Goal: Information Seeking & Learning: Learn about a topic

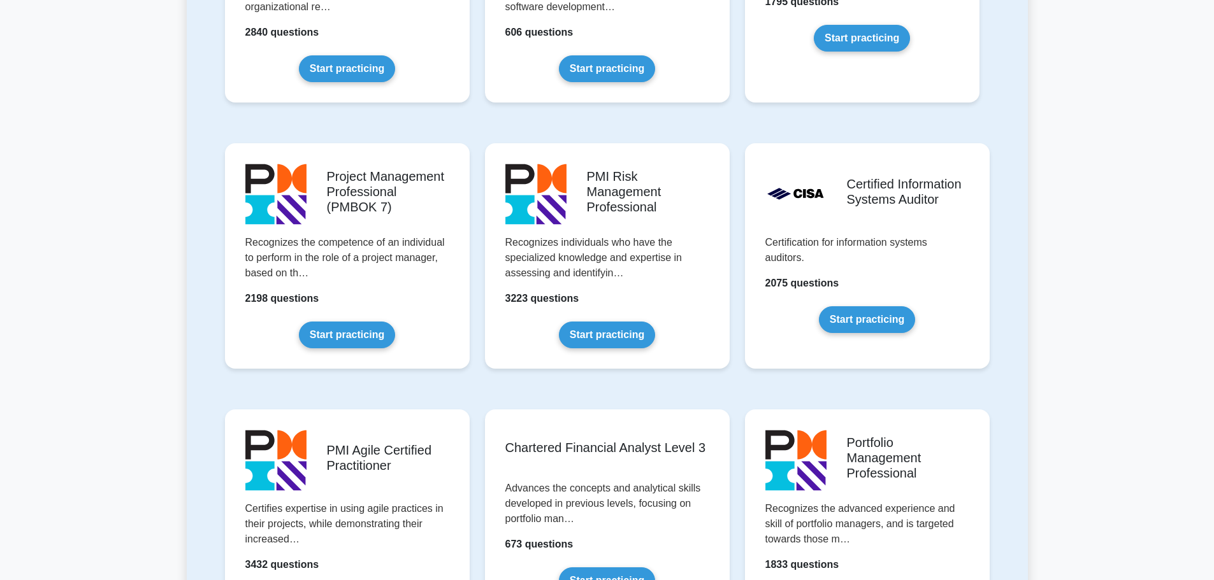
scroll to position [782, 0]
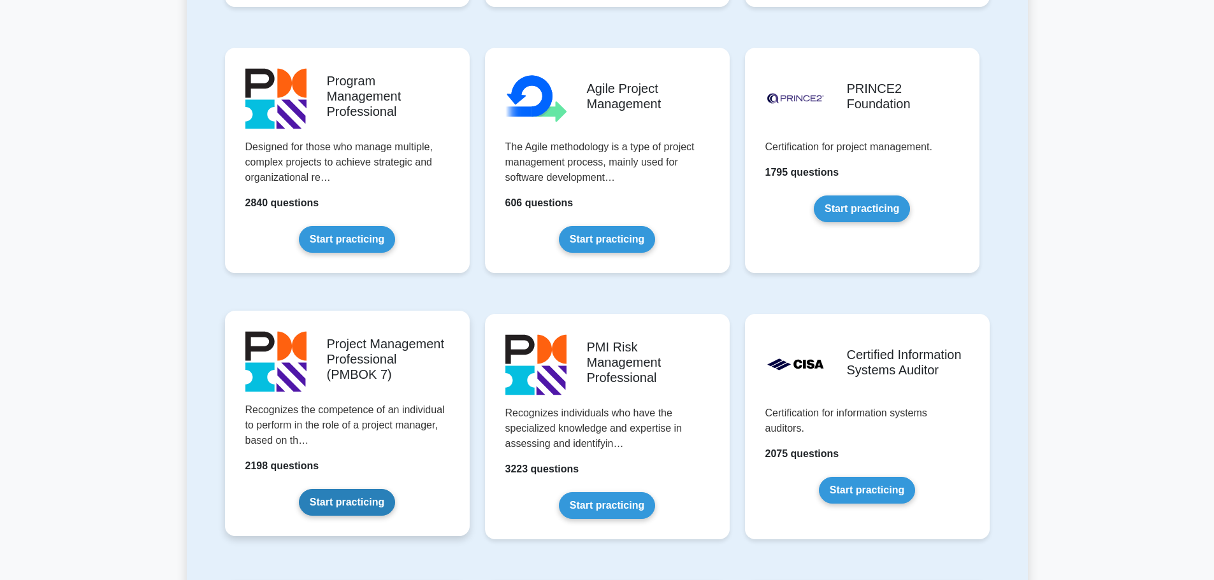
click at [338, 493] on link "Start practicing" at bounding box center [347, 502] width 96 height 27
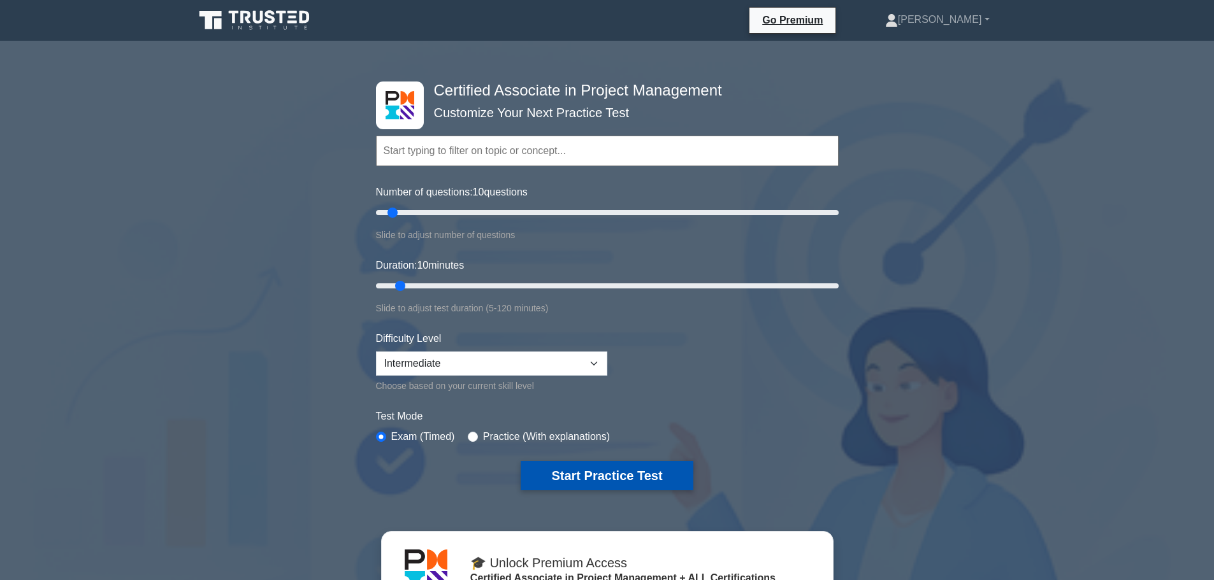
click at [651, 482] on button "Start Practice Test" at bounding box center [606, 475] width 172 height 29
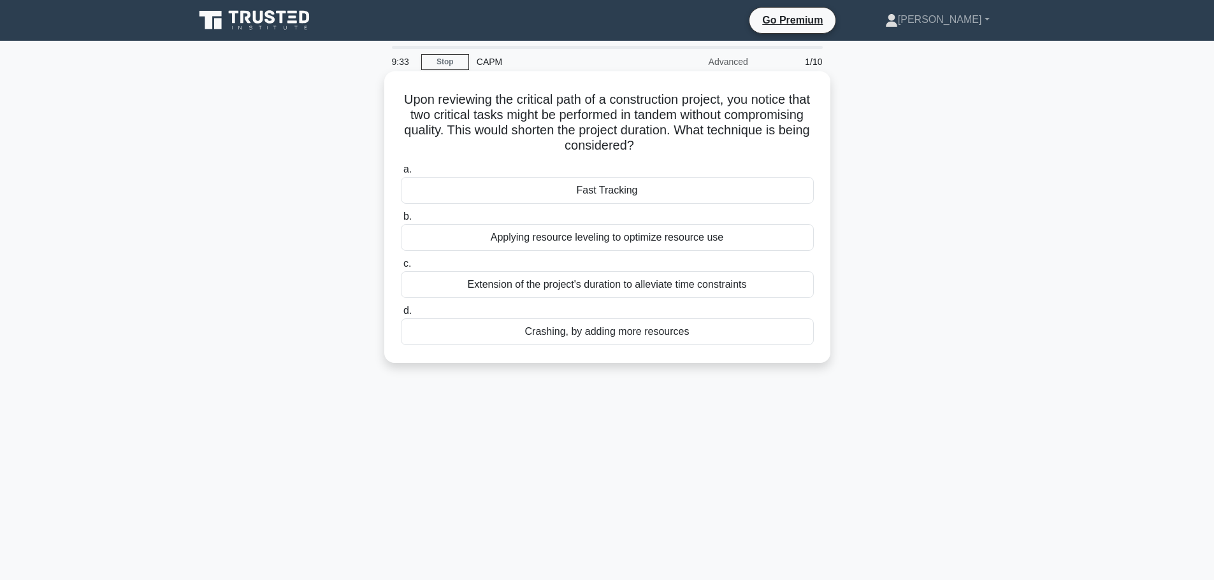
click at [635, 194] on div "Fast Tracking" at bounding box center [607, 190] width 413 height 27
click at [401, 174] on input "a. Fast Tracking" at bounding box center [401, 170] width 0 height 8
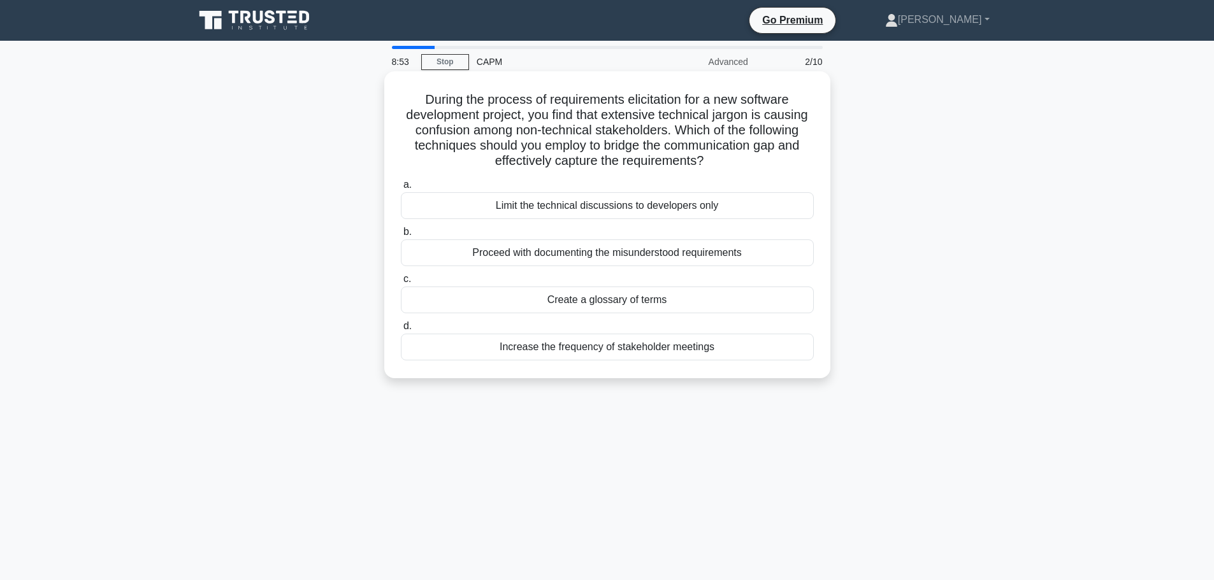
click at [608, 307] on div "Create a glossary of terms" at bounding box center [607, 300] width 413 height 27
click at [401, 283] on input "c. Create a glossary of terms" at bounding box center [401, 279] width 0 height 8
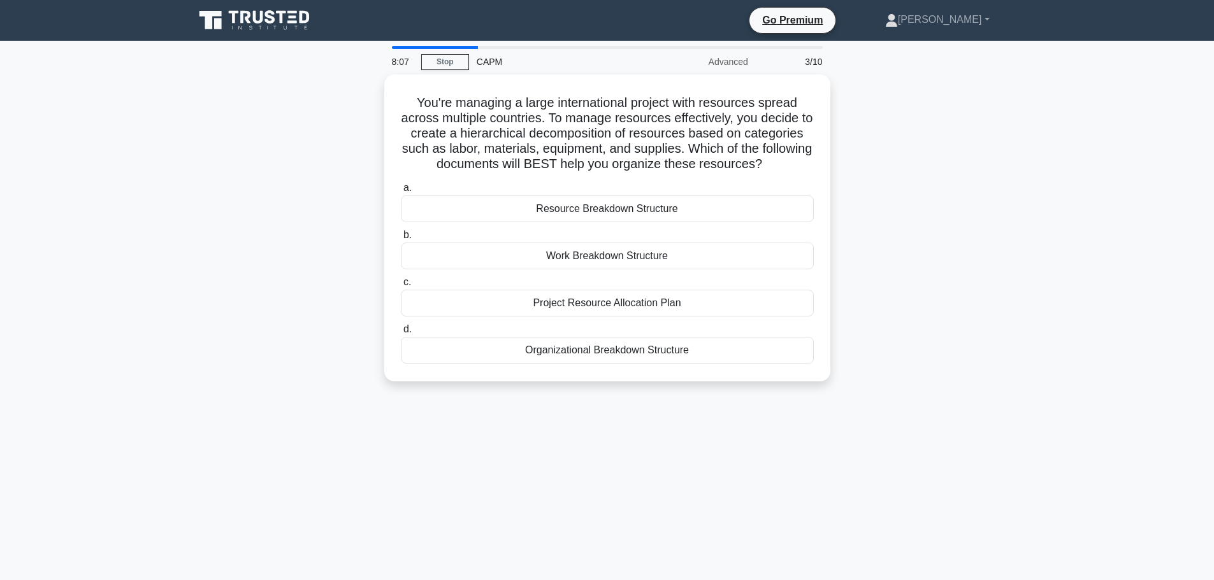
click at [608, 307] on div "Project Resource Allocation Plan" at bounding box center [607, 303] width 413 height 27
click at [401, 287] on input "c. Project Resource Allocation Plan" at bounding box center [401, 282] width 0 height 8
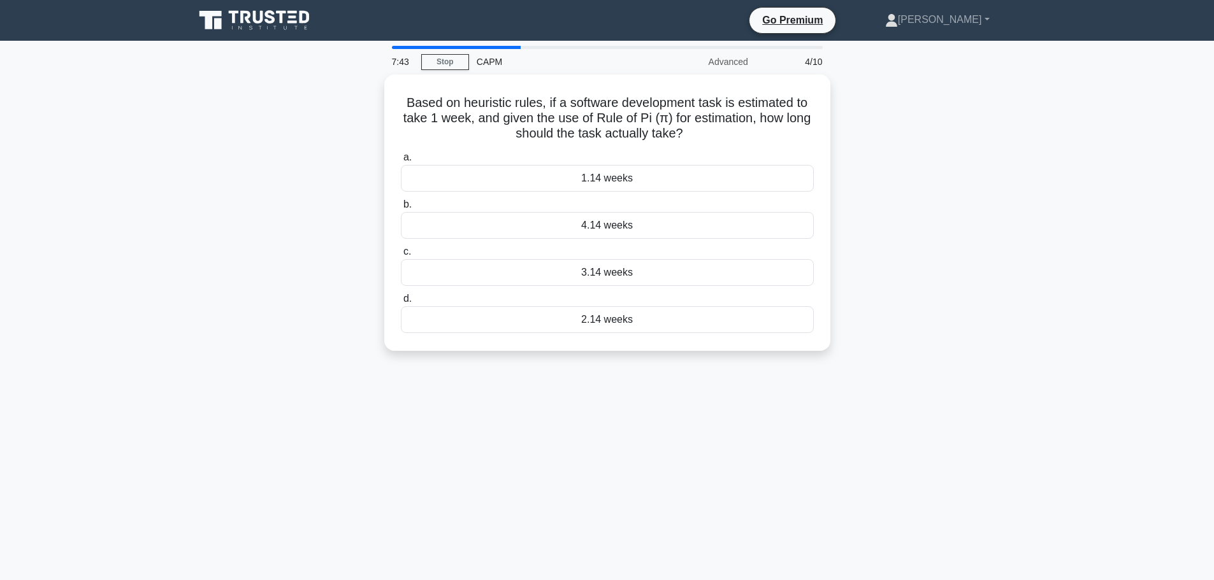
drag, startPoint x: 715, startPoint y: 129, endPoint x: 375, endPoint y: 97, distance: 341.1
click at [375, 97] on div "Based on heuristic rules, if a software development task is estimated to take 1…" at bounding box center [607, 221] width 841 height 292
copy h5 "Based on heuristic rules, if a software development task is estimated to take 1…"
click at [627, 276] on div "3.14 weeks" at bounding box center [607, 269] width 413 height 27
click at [401, 253] on input "c. 3.14 weeks" at bounding box center [401, 249] width 0 height 8
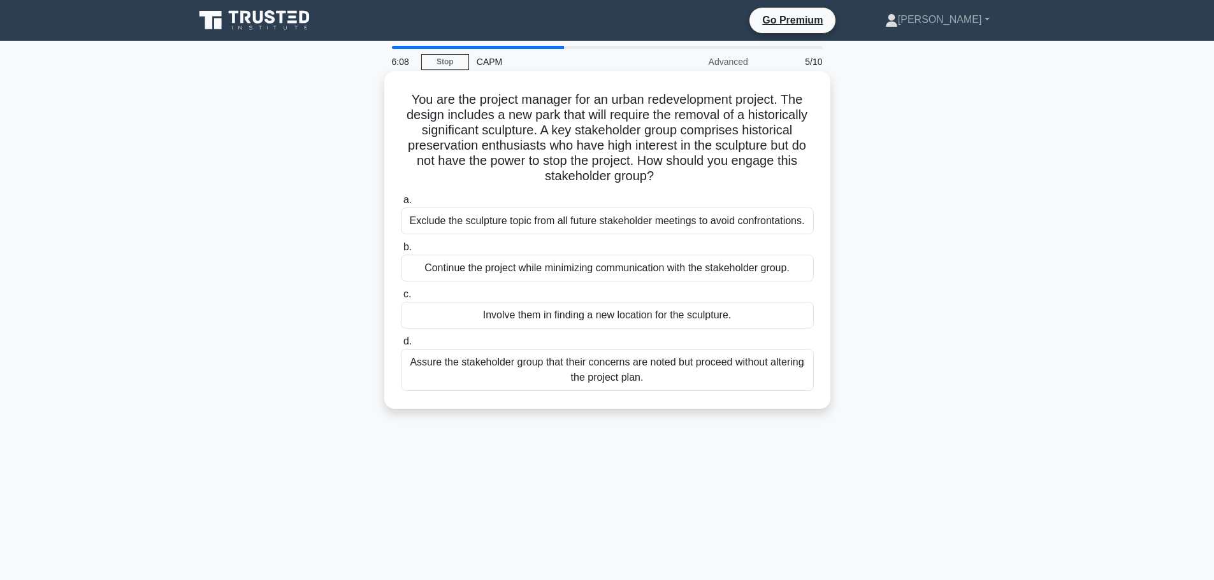
click at [622, 318] on div "Involve them in finding a new location for the sculpture." at bounding box center [607, 315] width 413 height 27
click at [401, 299] on input "c. Involve them in finding a new location for the sculpture." at bounding box center [401, 294] width 0 height 8
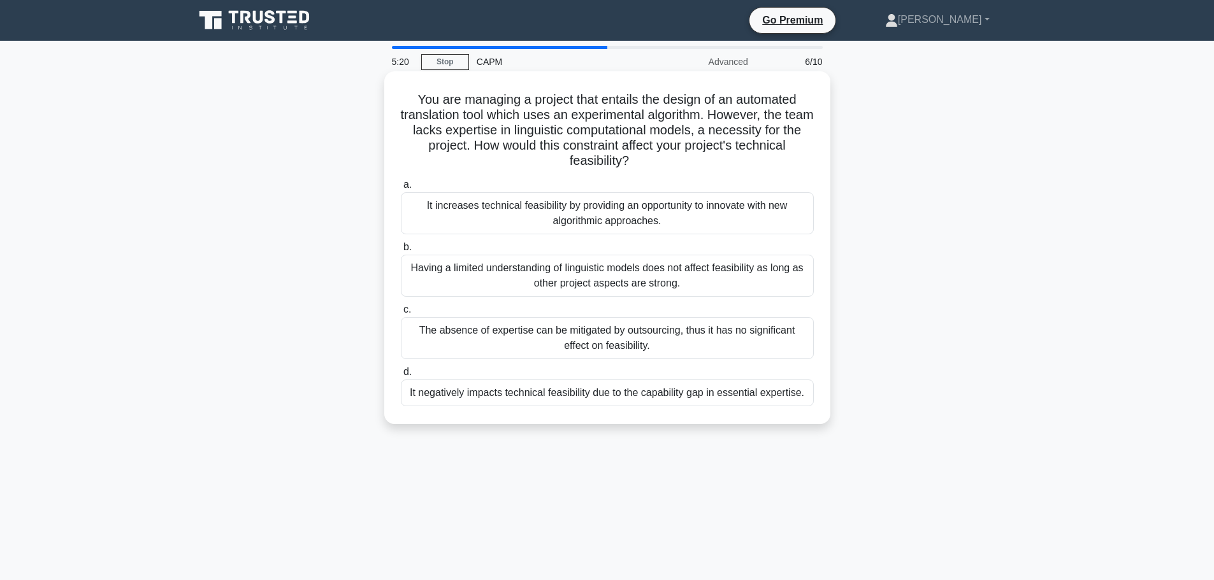
click at [617, 391] on div "It negatively impacts technical feasibility due to the capability gap in essent…" at bounding box center [607, 393] width 413 height 27
click at [401, 376] on input "d. It negatively impacts technical feasibility due to the capability gap in ess…" at bounding box center [401, 372] width 0 height 8
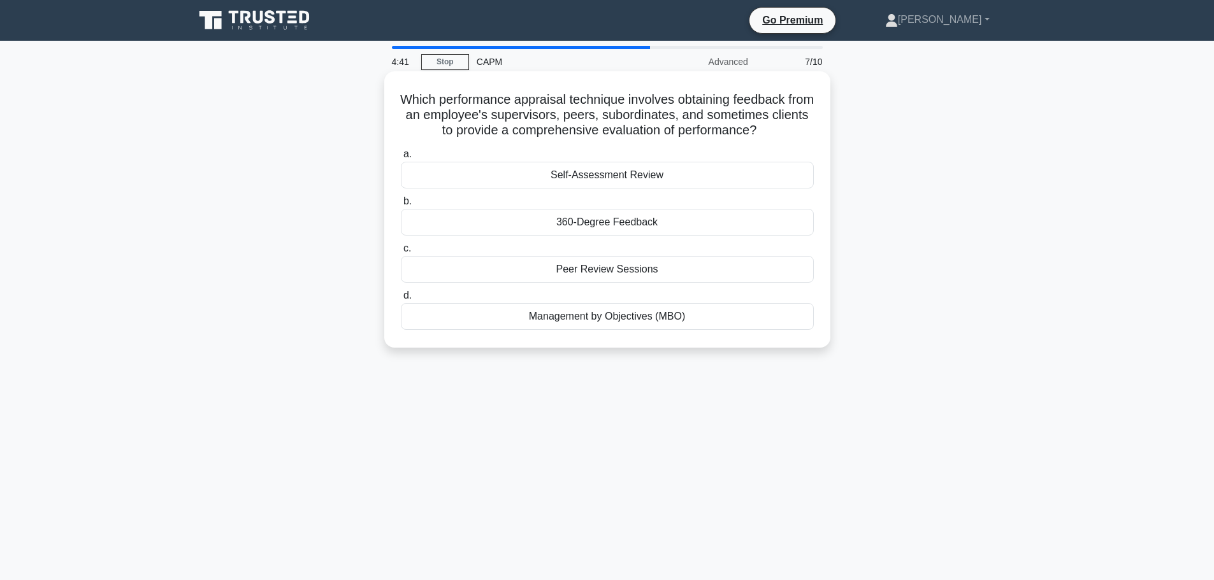
click at [593, 227] on div "360-Degree Feedback" at bounding box center [607, 222] width 413 height 27
click at [401, 206] on input "b. 360-Degree Feedback" at bounding box center [401, 201] width 0 height 8
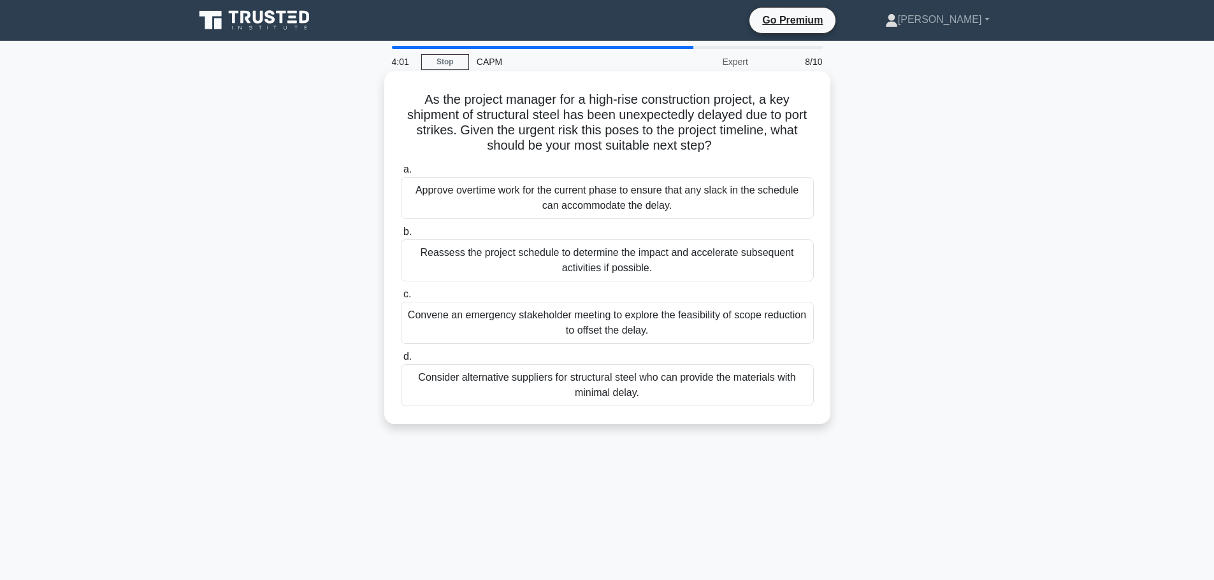
click at [515, 257] on div "Reassess the project schedule to determine the impact and accelerate subsequent…" at bounding box center [607, 261] width 413 height 42
click at [401, 236] on input "b. Reassess the project schedule to determine the impact and accelerate subsequ…" at bounding box center [401, 232] width 0 height 8
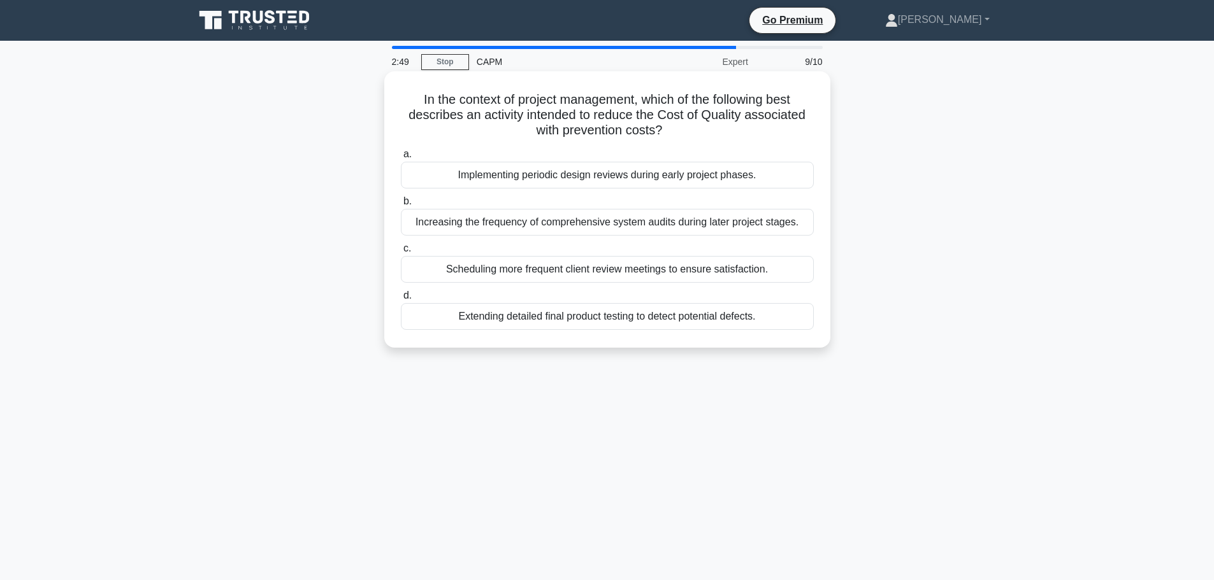
click at [540, 177] on div "Implementing periodic design reviews during early project phases." at bounding box center [607, 175] width 413 height 27
click at [401, 159] on input "a. Implementing periodic design reviews during early project phases." at bounding box center [401, 154] width 0 height 8
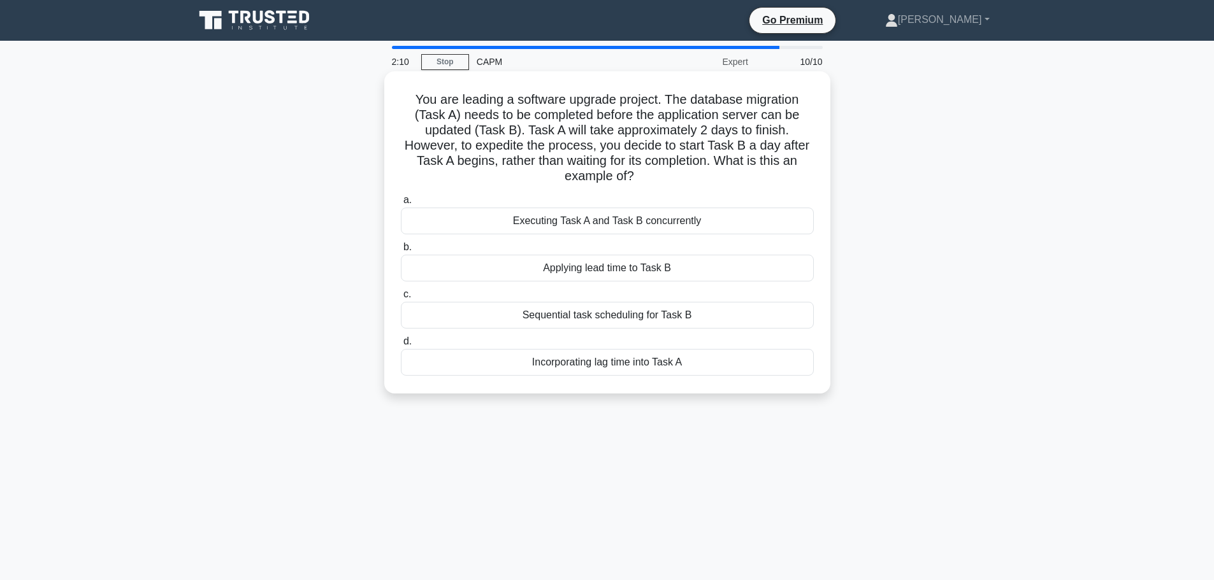
click at [556, 270] on div "Applying lead time to Task B" at bounding box center [607, 268] width 413 height 27
click at [401, 252] on input "b. Applying lead time to Task B" at bounding box center [401, 247] width 0 height 8
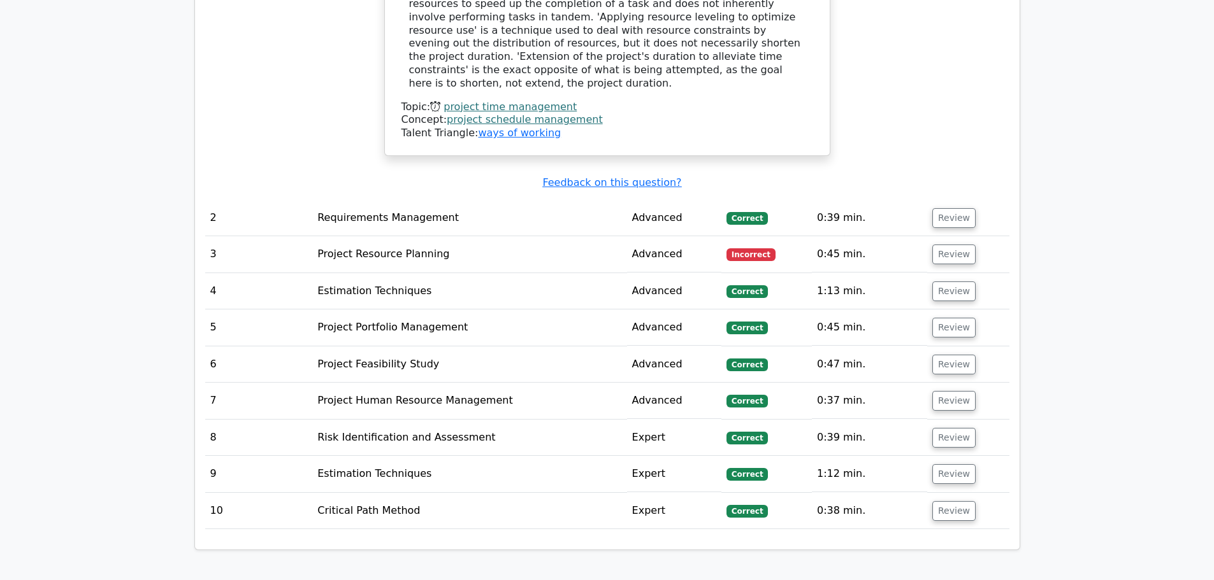
scroll to position [1673, 0]
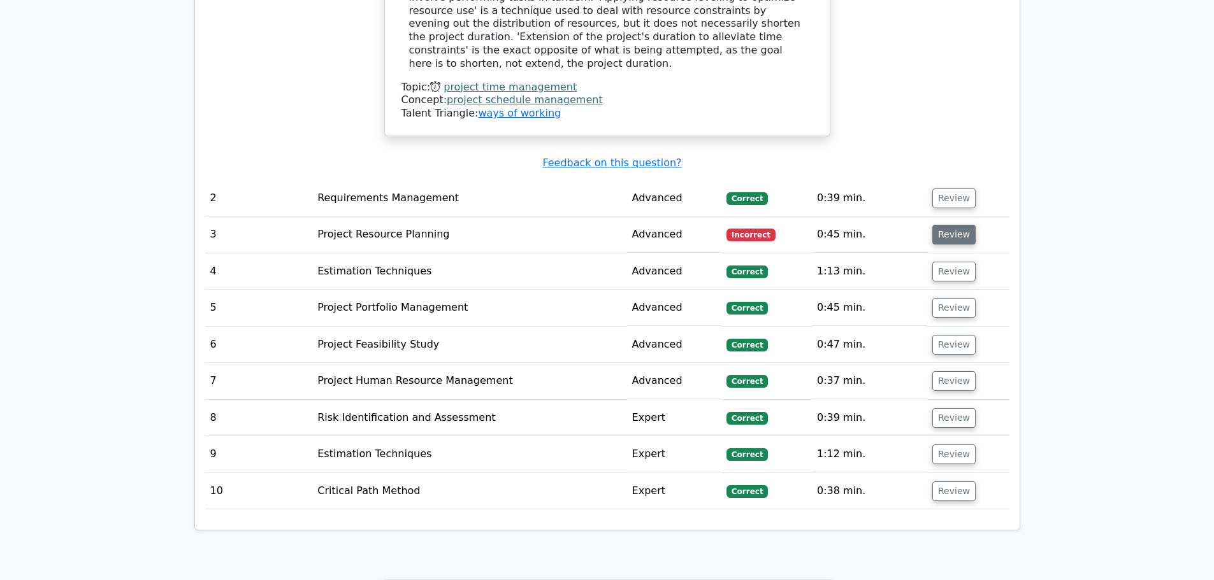
click at [954, 225] on button "Review" at bounding box center [953, 235] width 43 height 20
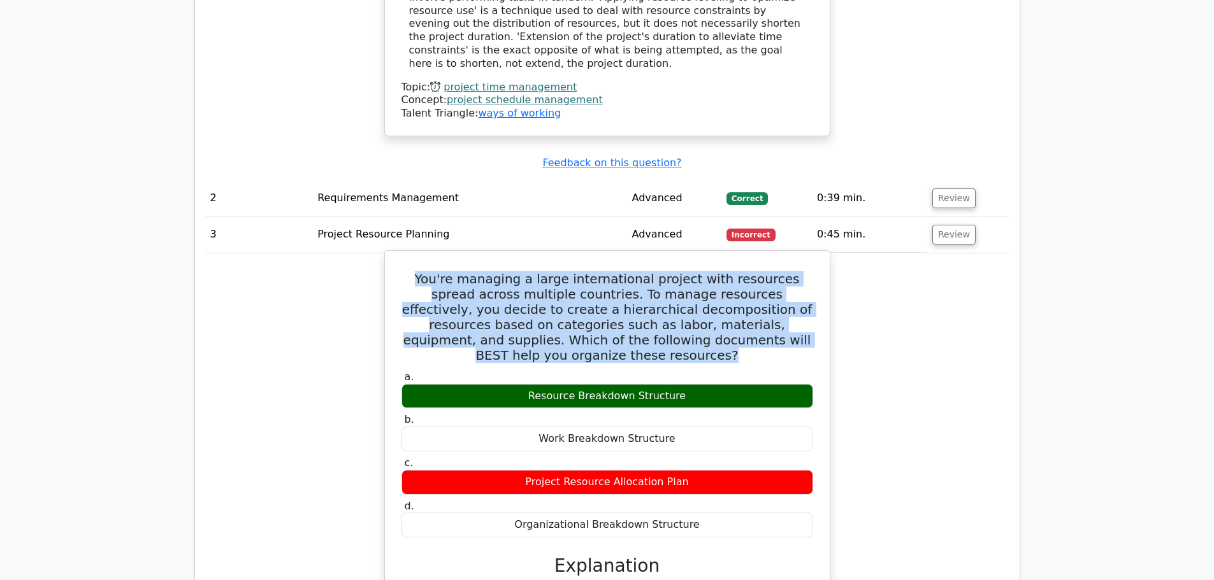
drag, startPoint x: 803, startPoint y: 299, endPoint x: 412, endPoint y: 238, distance: 395.3
click at [412, 271] on h5 "You're managing a large international project with resources spread across mult…" at bounding box center [607, 317] width 414 height 92
copy h5 "You're managing a large international project with resources spread across mult…"
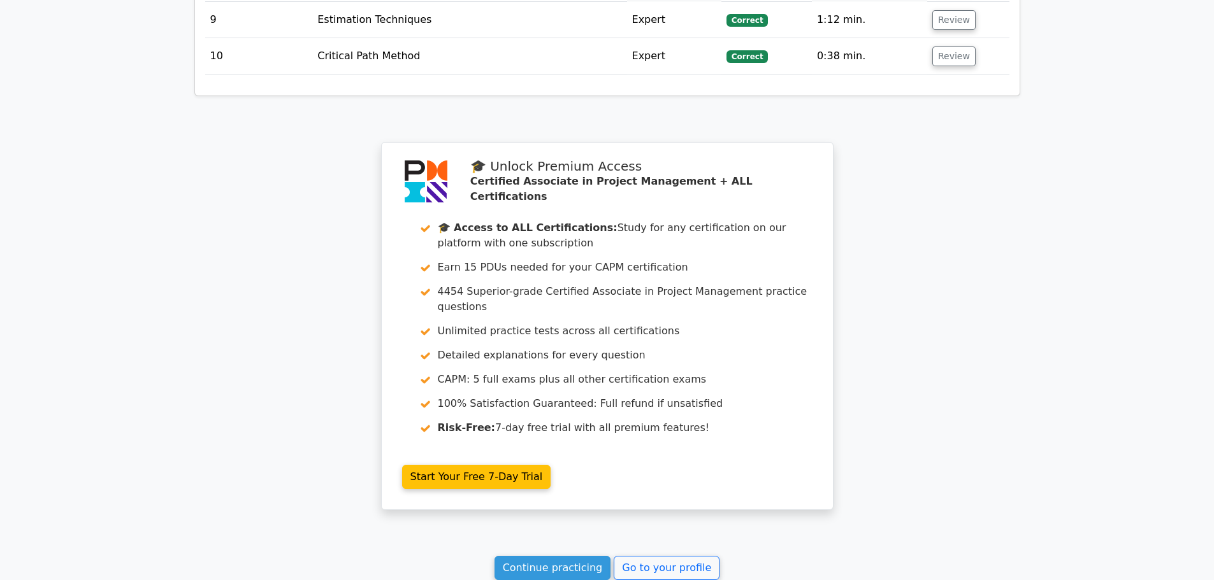
scroll to position [2714, 0]
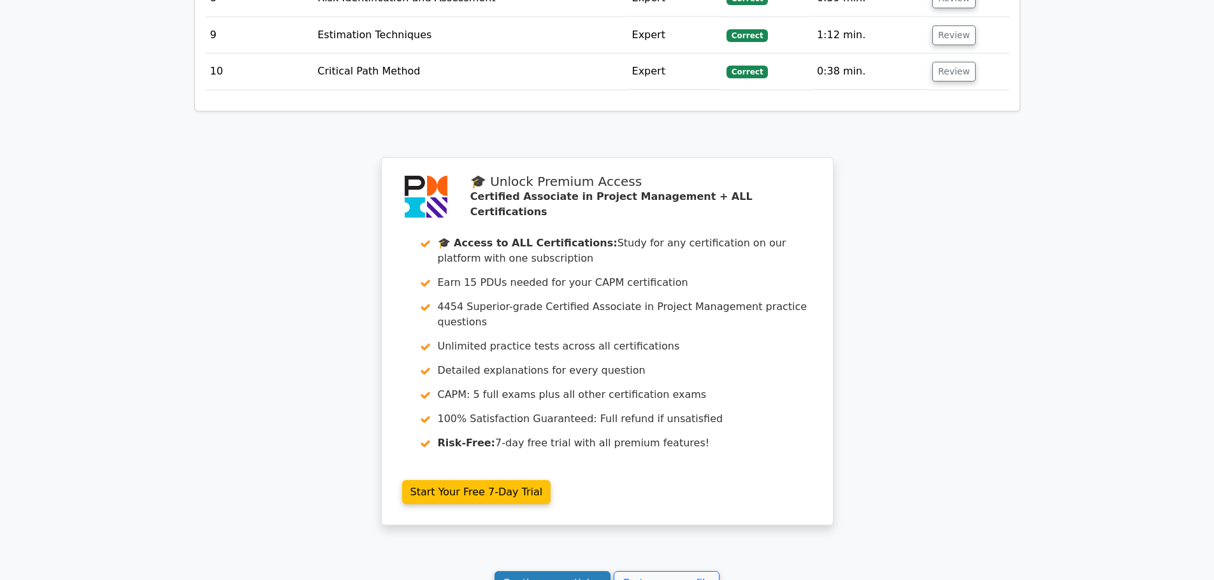
click at [566, 571] on link "Continue practicing" at bounding box center [552, 583] width 117 height 24
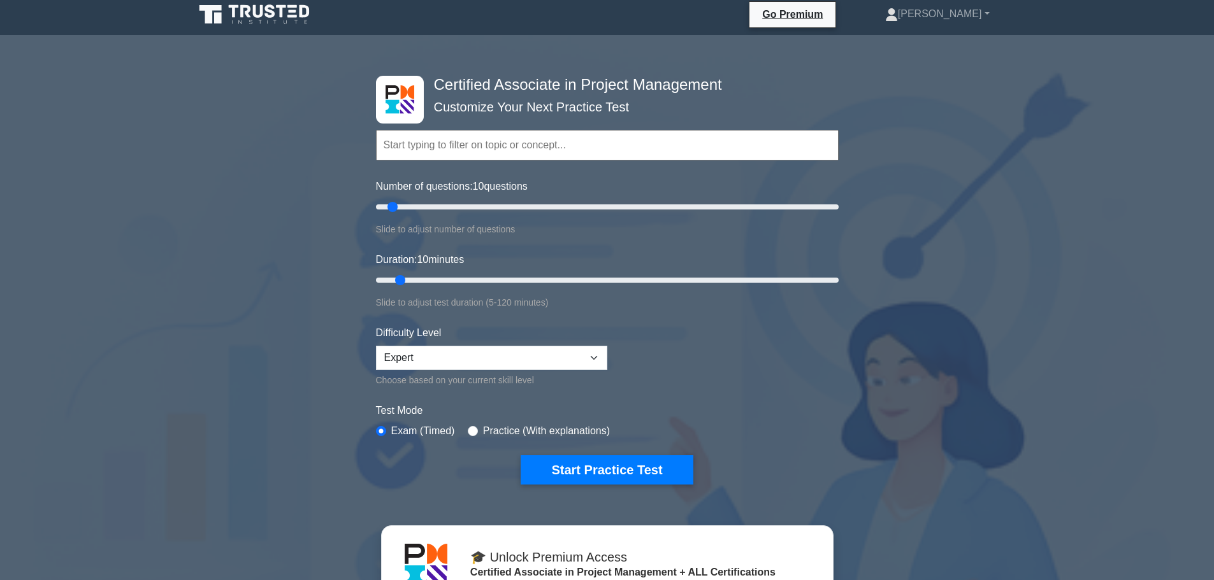
scroll to position [4, 0]
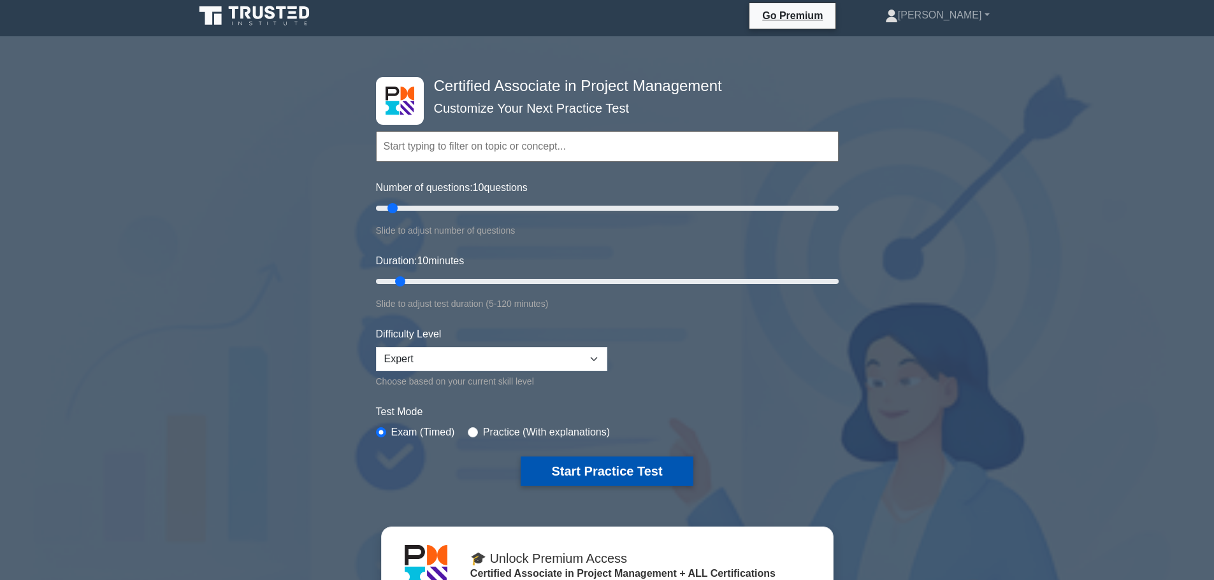
click at [589, 468] on button "Start Practice Test" at bounding box center [606, 471] width 172 height 29
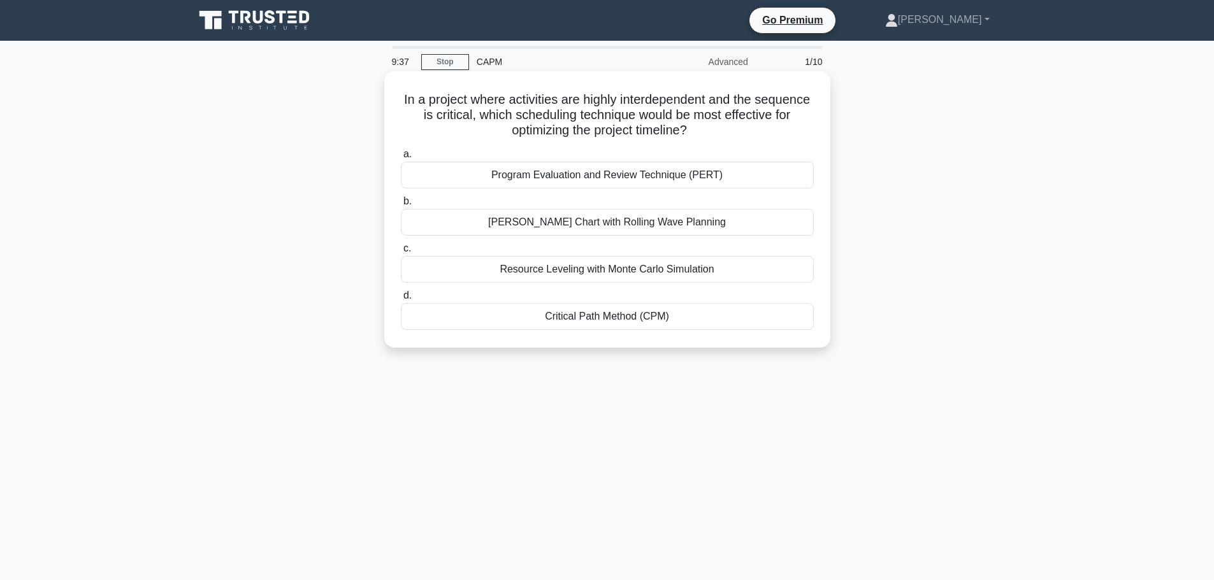
click at [690, 317] on div "Critical Path Method (CPM)" at bounding box center [607, 316] width 413 height 27
click at [401, 300] on input "d. Critical Path Method (CPM)" at bounding box center [401, 296] width 0 height 8
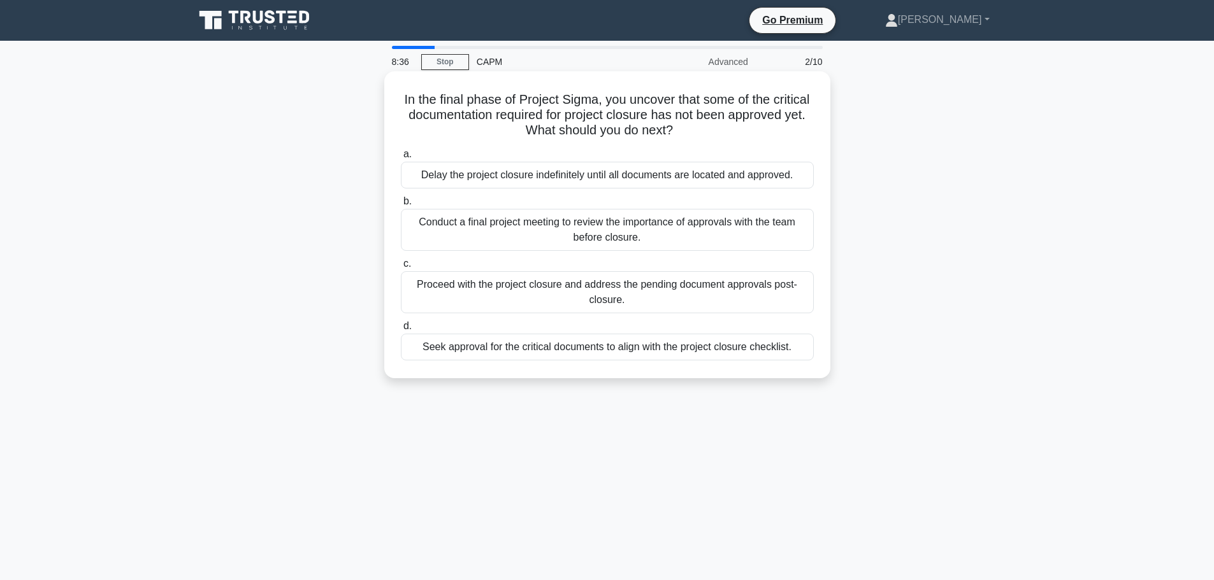
click at [501, 352] on div "Seek approval for the critical documents to align with the project closure chec…" at bounding box center [607, 347] width 413 height 27
click at [401, 331] on input "d. Seek approval for the critical documents to align with the project closure c…" at bounding box center [401, 326] width 0 height 8
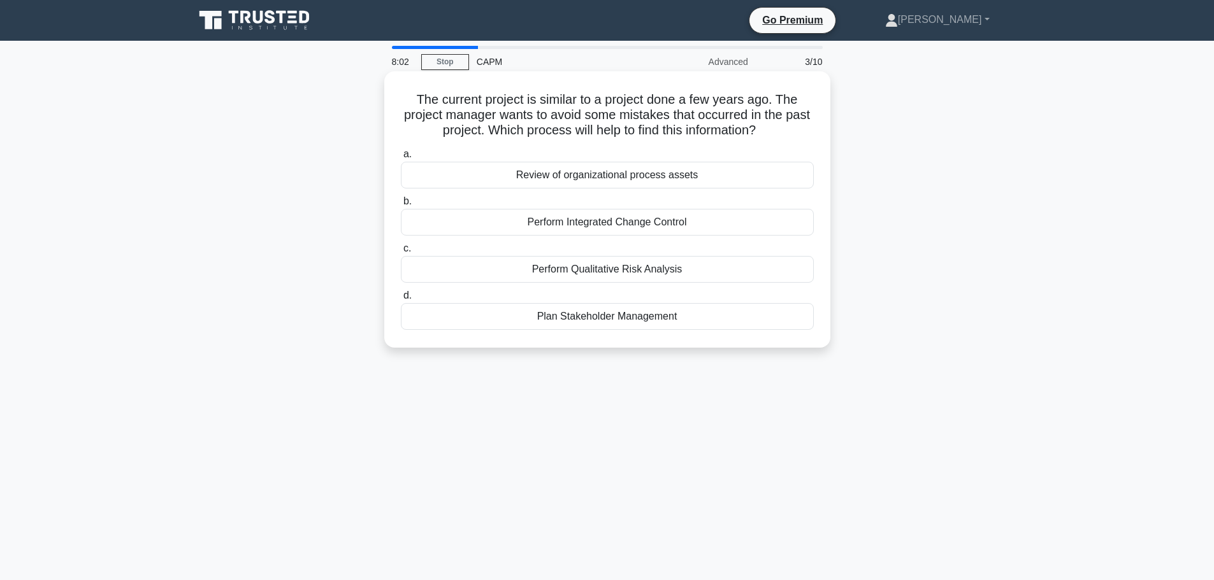
click at [563, 281] on div "Perform Qualitative Risk Analysis" at bounding box center [607, 269] width 413 height 27
click at [401, 253] on input "c. Perform Qualitative Risk Analysis" at bounding box center [401, 249] width 0 height 8
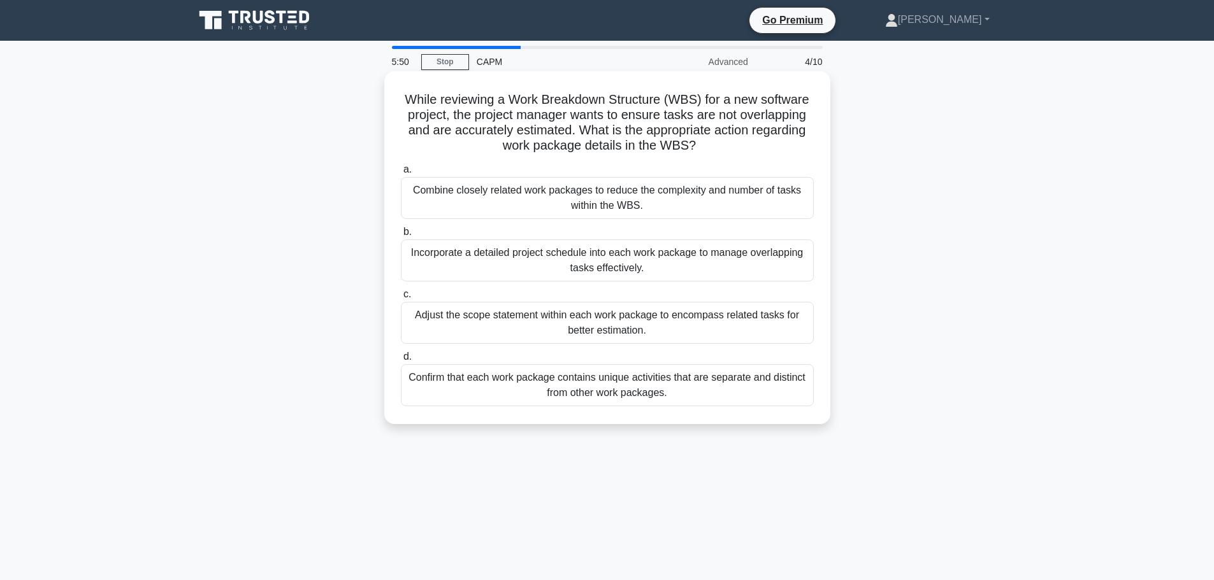
click at [685, 396] on div "Confirm that each work package contains unique activities that are separate and…" at bounding box center [607, 385] width 413 height 42
click at [401, 361] on input "d. Confirm that each work package contains unique activities that are separate …" at bounding box center [401, 357] width 0 height 8
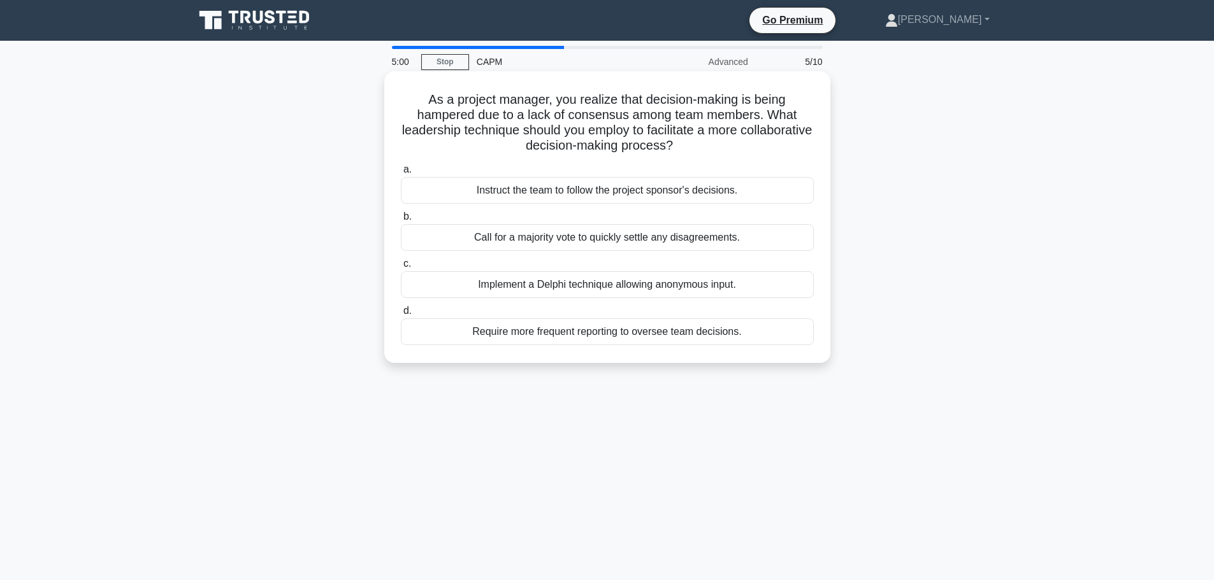
click at [535, 293] on div "Implement a Delphi technique allowing anonymous input." at bounding box center [607, 284] width 413 height 27
click at [401, 268] on input "c. Implement a Delphi technique allowing anonymous input." at bounding box center [401, 264] width 0 height 8
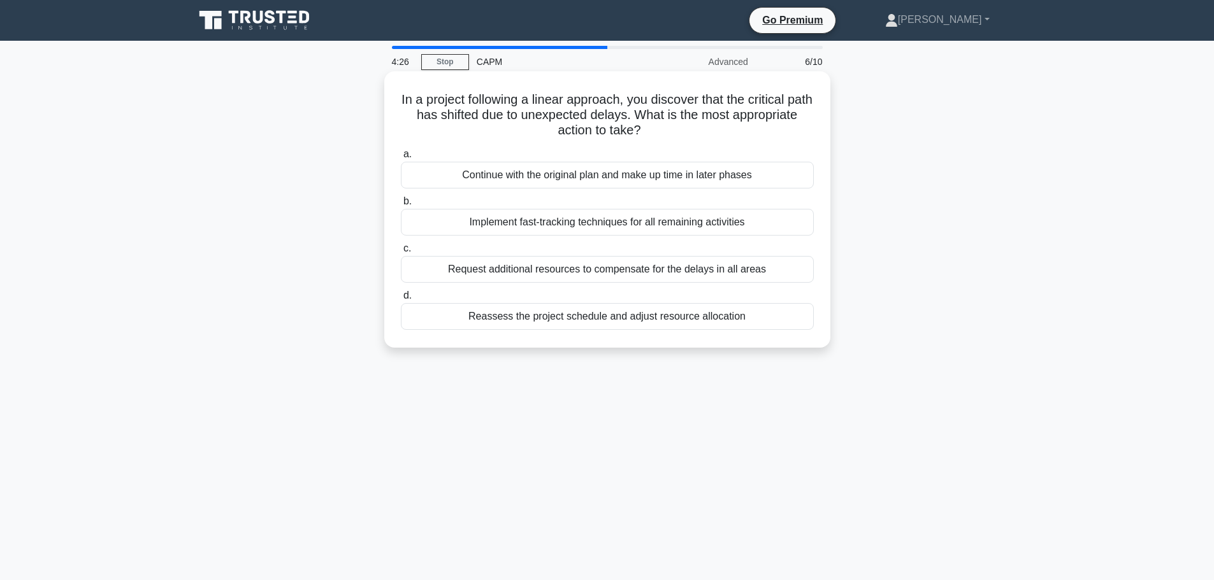
click at [543, 229] on div "Implement fast-tracking techniques for all remaining activities" at bounding box center [607, 222] width 413 height 27
click at [401, 206] on input "b. Implement fast-tracking techniques for all remaining activities" at bounding box center [401, 201] width 0 height 8
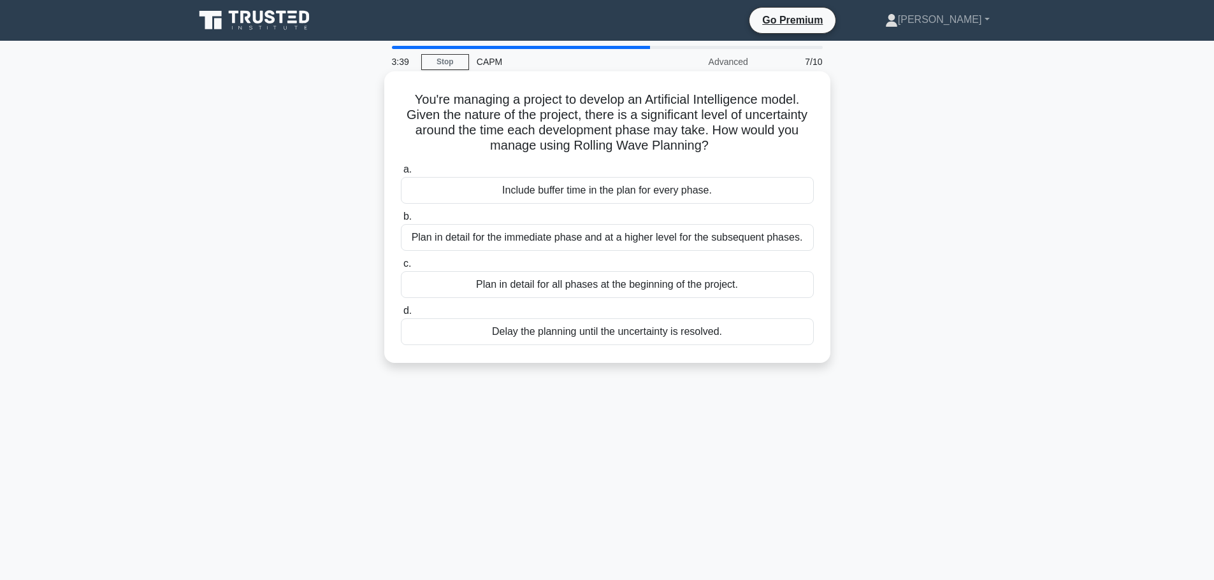
click at [545, 188] on div "Include buffer time in the plan for every phase." at bounding box center [607, 190] width 413 height 27
click at [401, 174] on input "a. Include buffer time in the plan for every phase." at bounding box center [401, 170] width 0 height 8
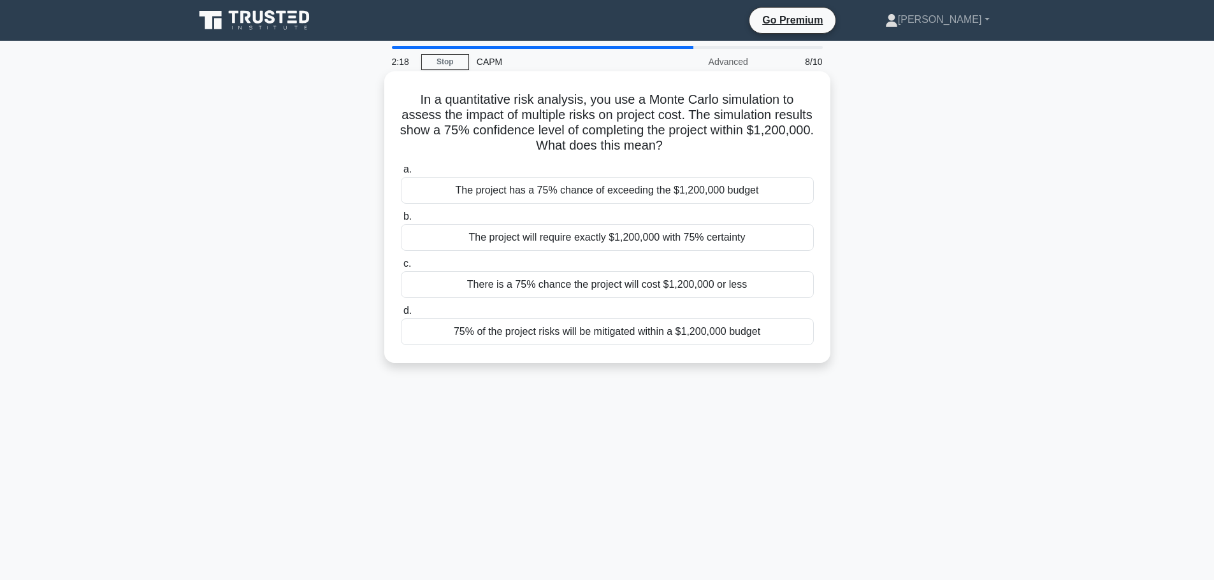
click at [583, 341] on div "75% of the project risks will be mitigated within a $1,200,000 budget" at bounding box center [607, 332] width 413 height 27
click at [401, 315] on input "d. 75% of the project risks will be mitigated within a $1,200,000 budget" at bounding box center [401, 311] width 0 height 8
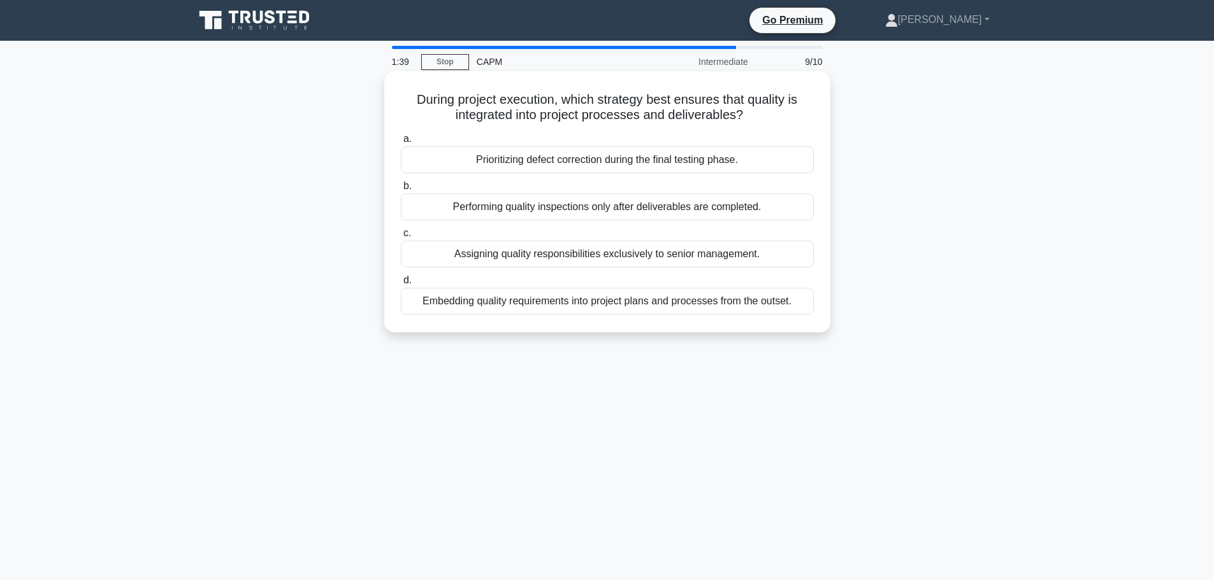
click at [585, 307] on div "Embedding quality requirements into project plans and processes from the outset." at bounding box center [607, 301] width 413 height 27
click at [401, 285] on input "d. Embedding quality requirements into project plans and processes from the out…" at bounding box center [401, 280] width 0 height 8
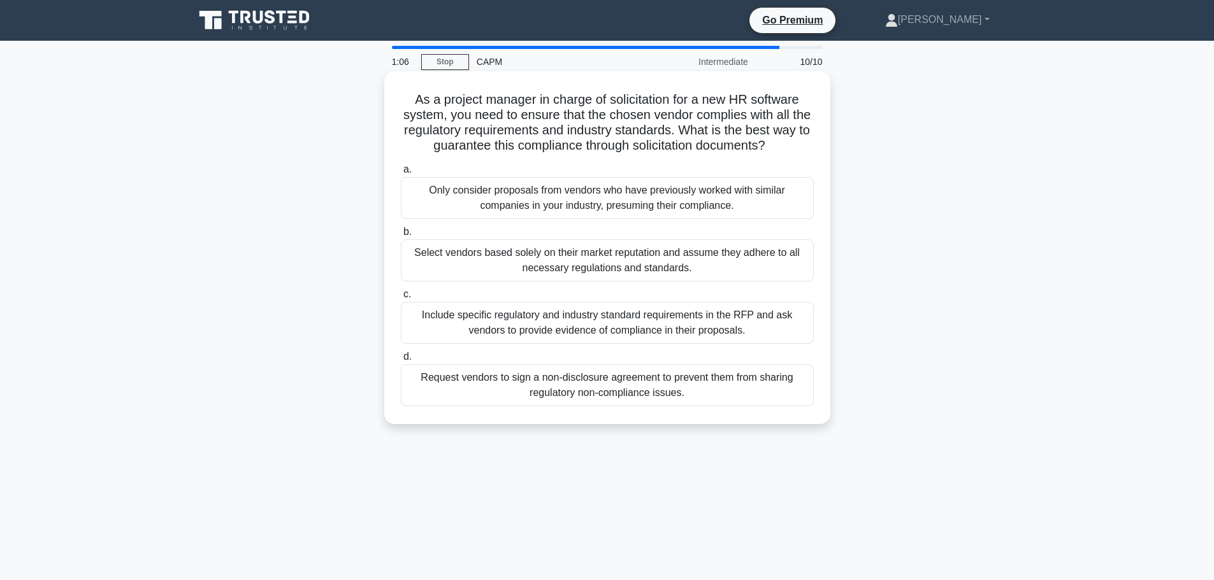
click at [559, 333] on div "Include specific regulatory and industry standard requirements in the RFP and a…" at bounding box center [607, 323] width 413 height 42
click at [401, 299] on input "c. Include specific regulatory and industry standard requirements in the RFP an…" at bounding box center [401, 294] width 0 height 8
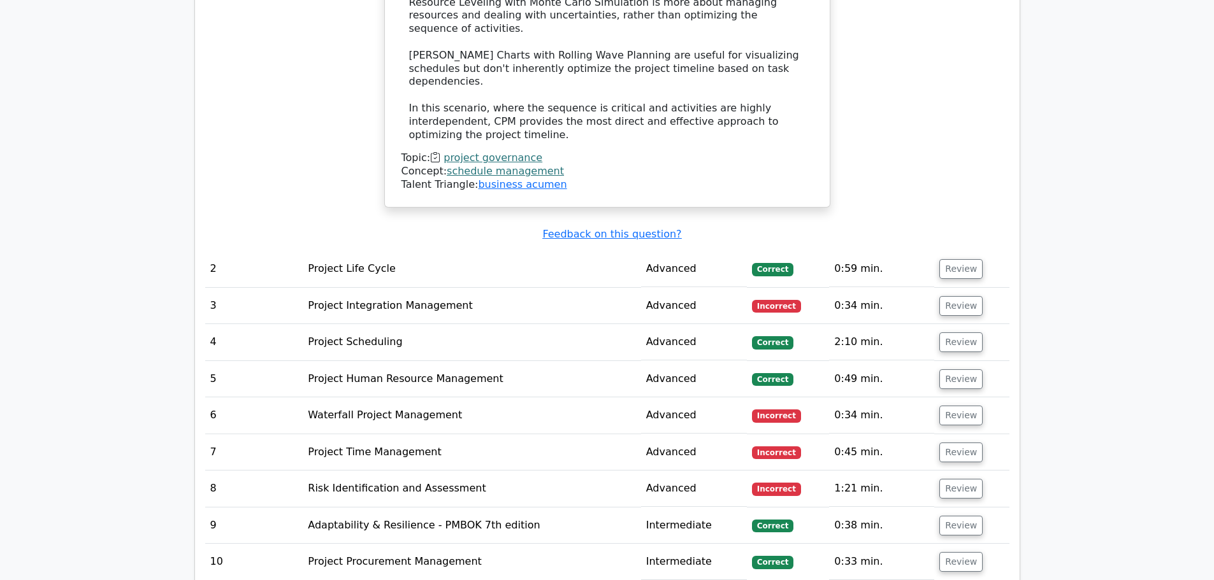
scroll to position [1850, 0]
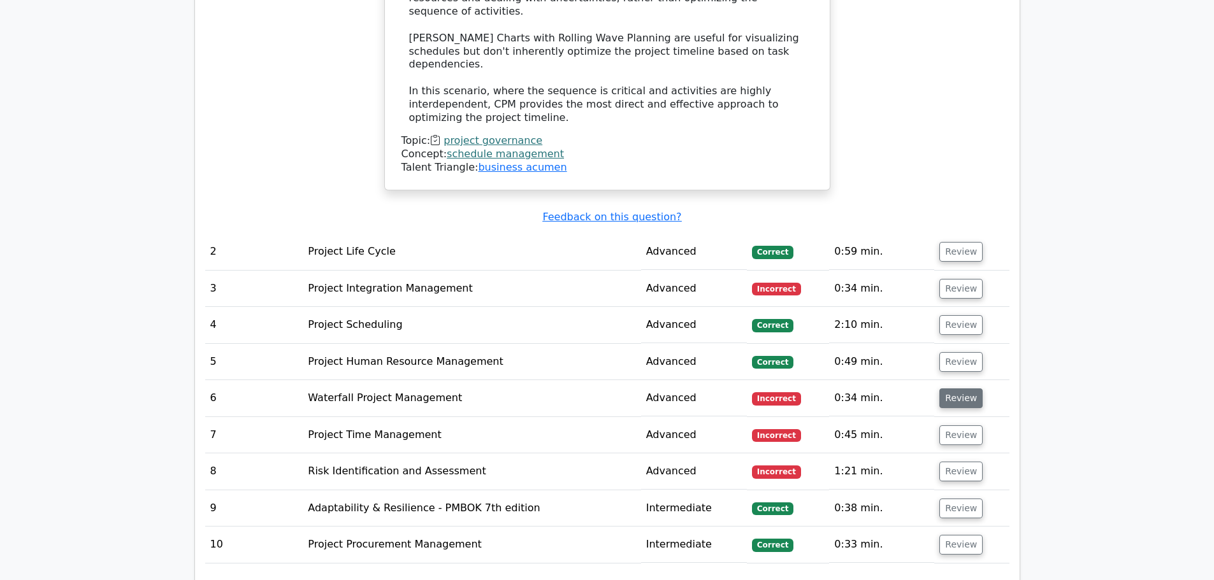
click at [963, 389] on button "Review" at bounding box center [960, 399] width 43 height 20
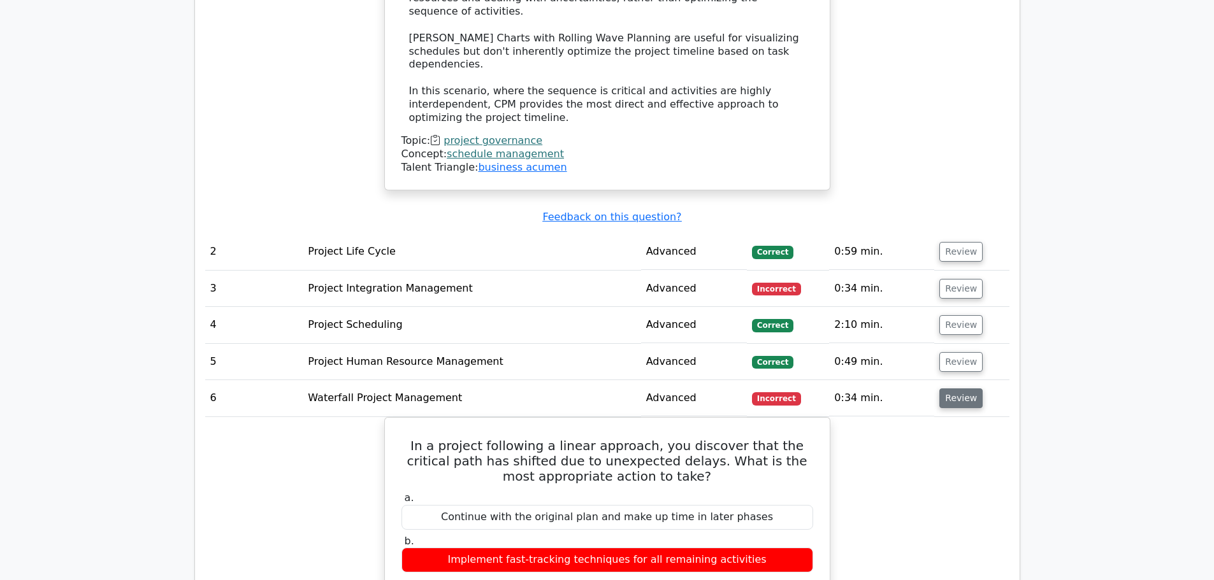
click at [964, 389] on button "Review" at bounding box center [960, 399] width 43 height 20
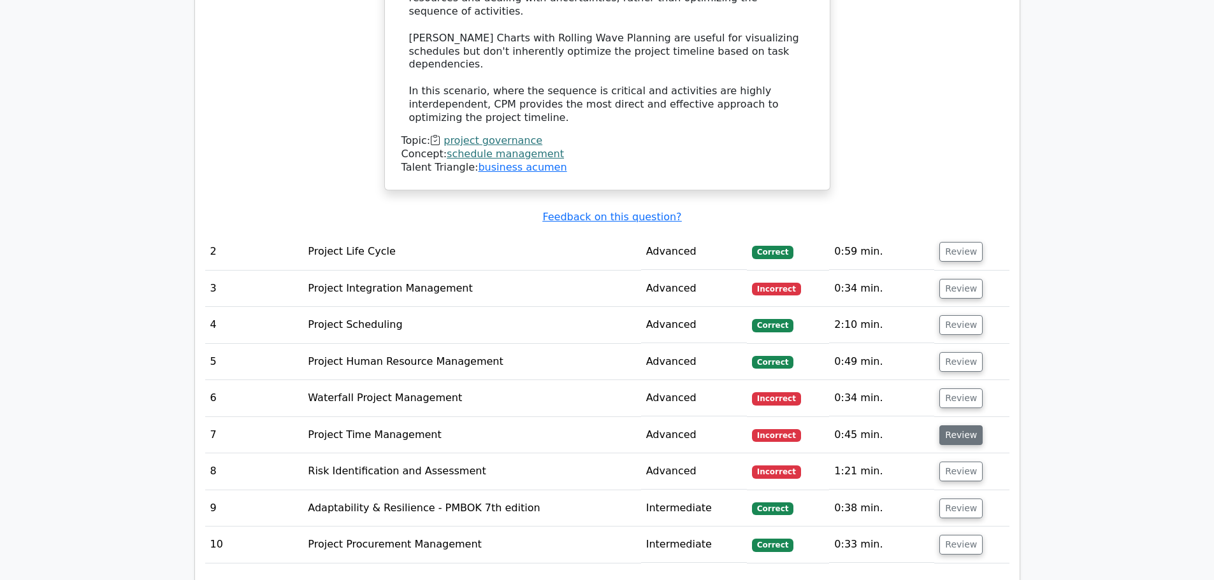
click at [964, 426] on button "Review" at bounding box center [960, 436] width 43 height 20
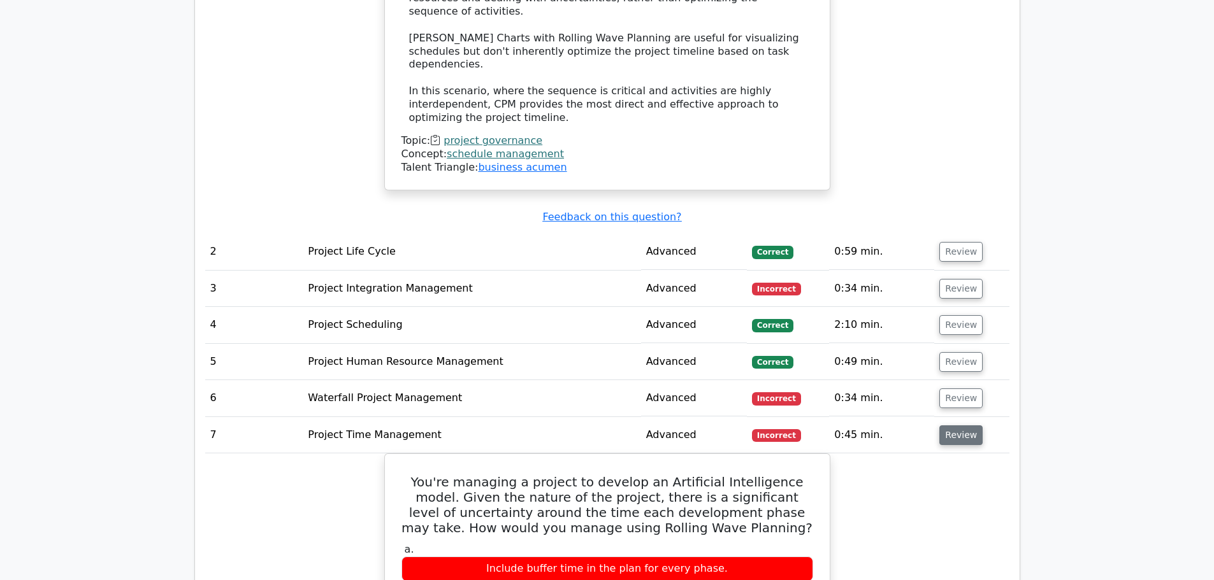
click at [964, 426] on button "Review" at bounding box center [960, 436] width 43 height 20
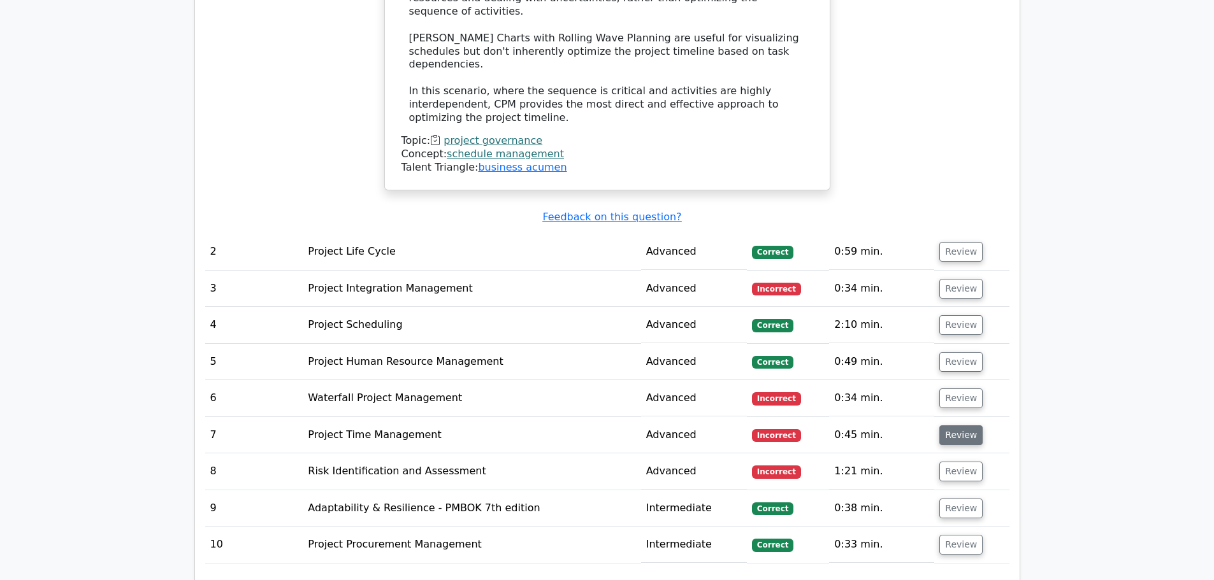
click at [964, 426] on button "Review" at bounding box center [960, 436] width 43 height 20
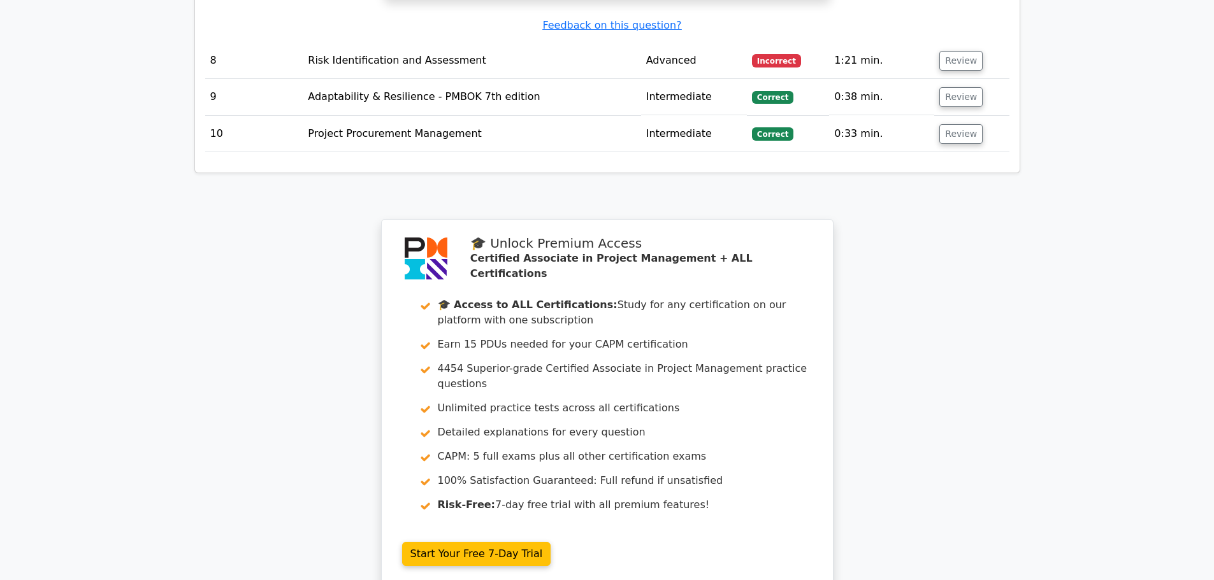
scroll to position [3033, 0]
